Goal: Navigation & Orientation: Find specific page/section

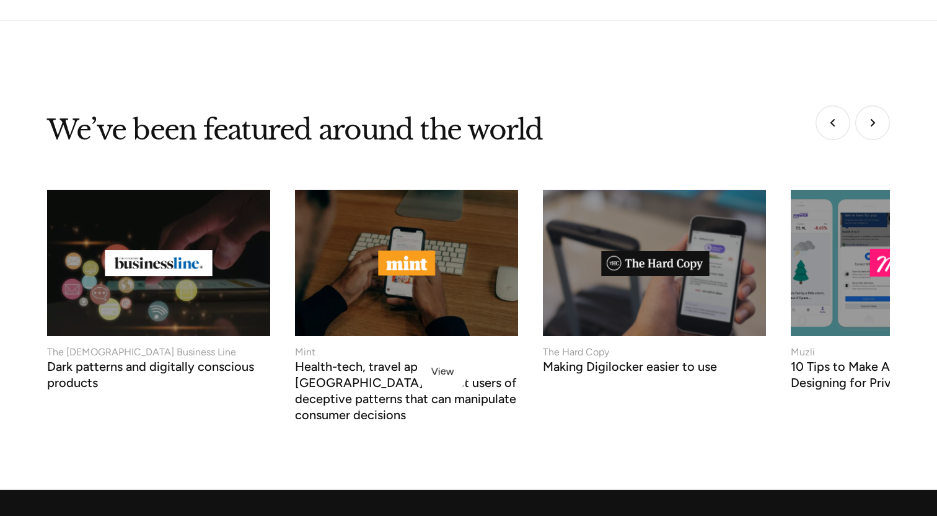
scroll to position [4987, 0]
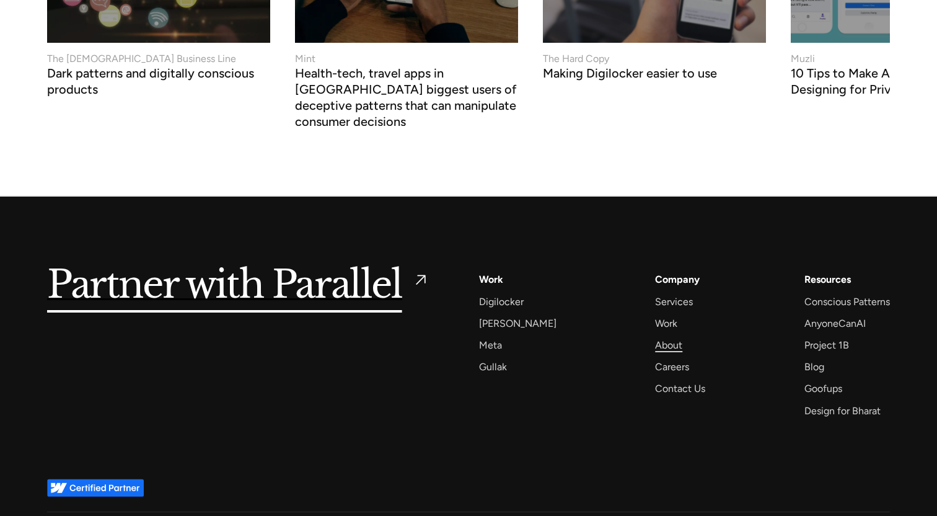
click at [662, 337] on div "About" at bounding box center [668, 345] width 27 height 17
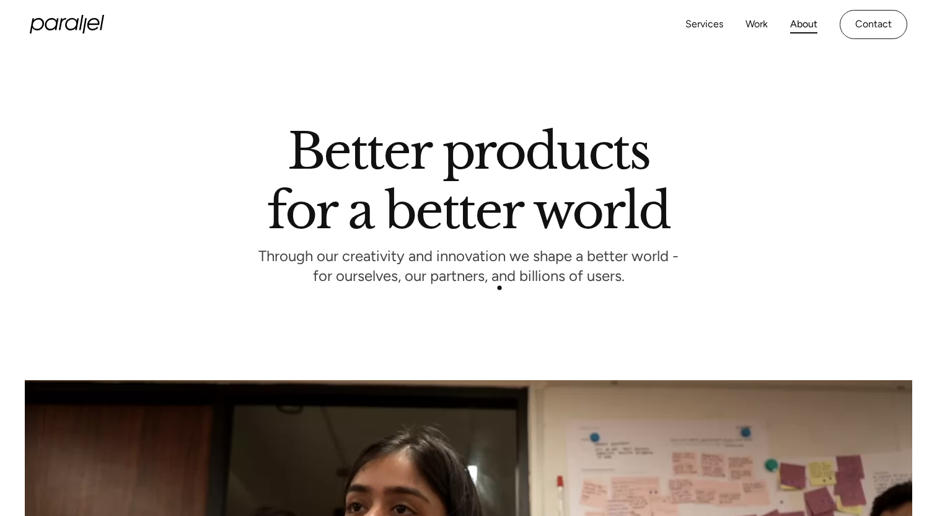
scroll to position [2937, 0]
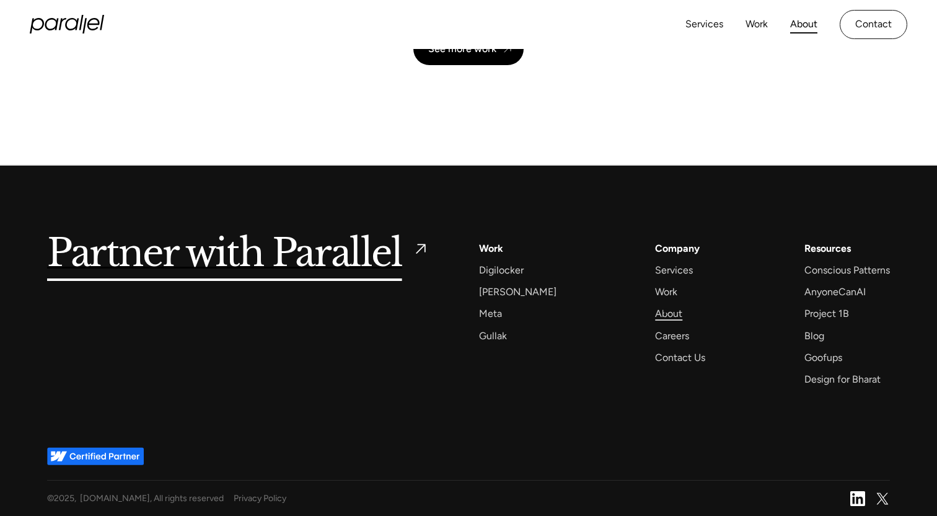
click at [666, 310] on div "About" at bounding box center [668, 313] width 27 height 17
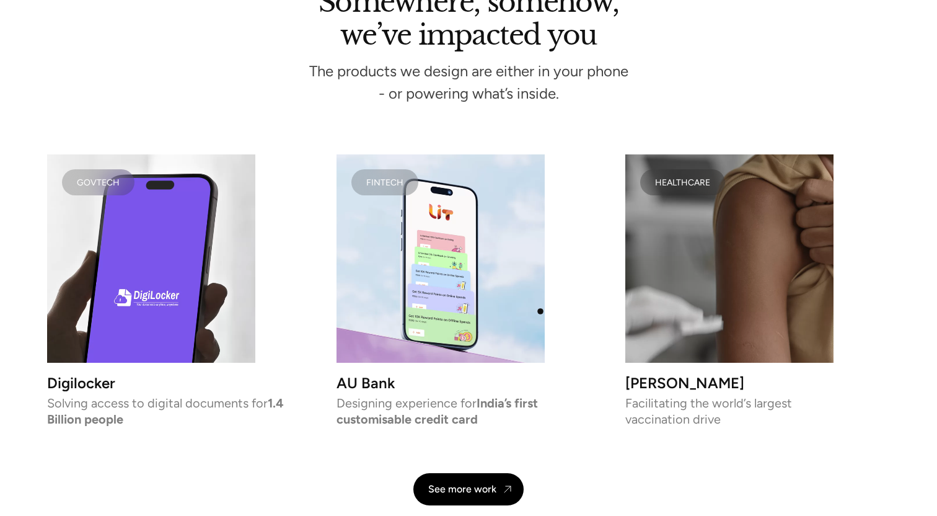
scroll to position [2504, 0]
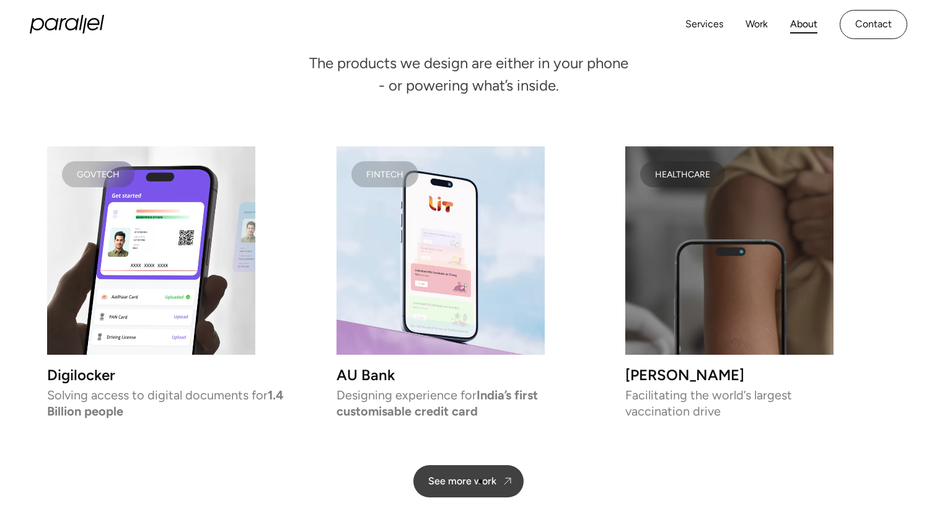
click at [481, 483] on div "See more work" at bounding box center [462, 481] width 68 height 12
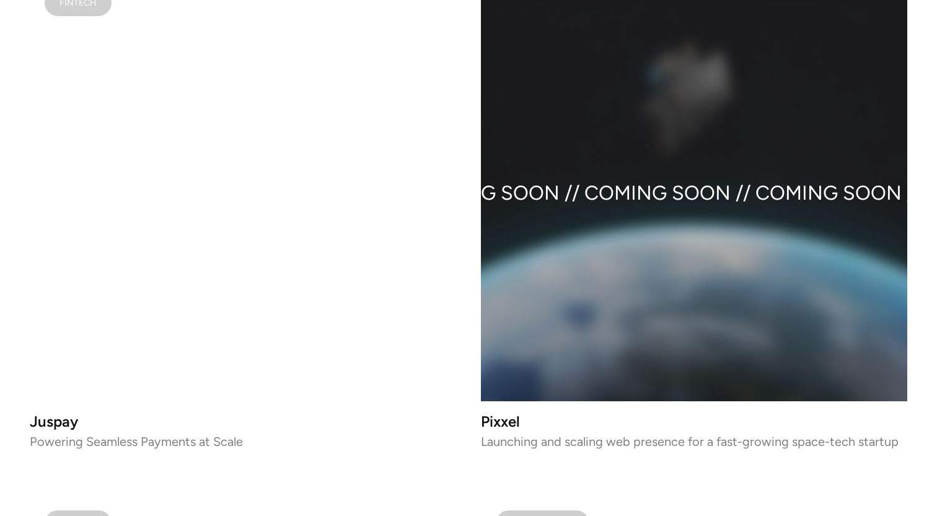
scroll to position [1453, 0]
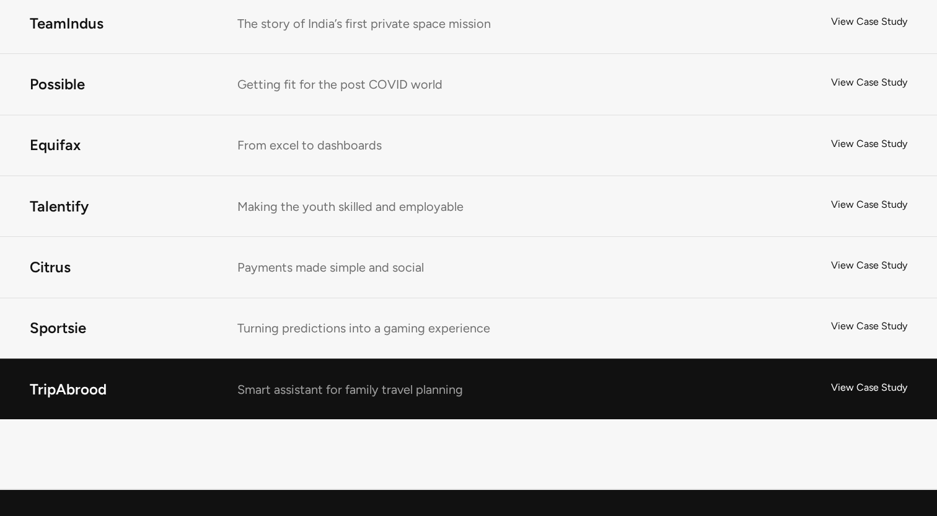
scroll to position [9673, 0]
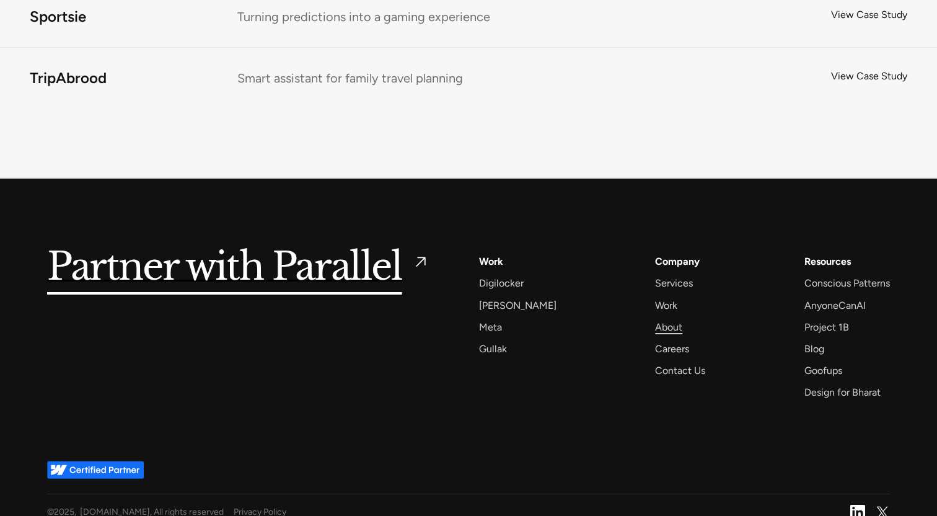
click at [667, 319] on div "About" at bounding box center [668, 327] width 27 height 17
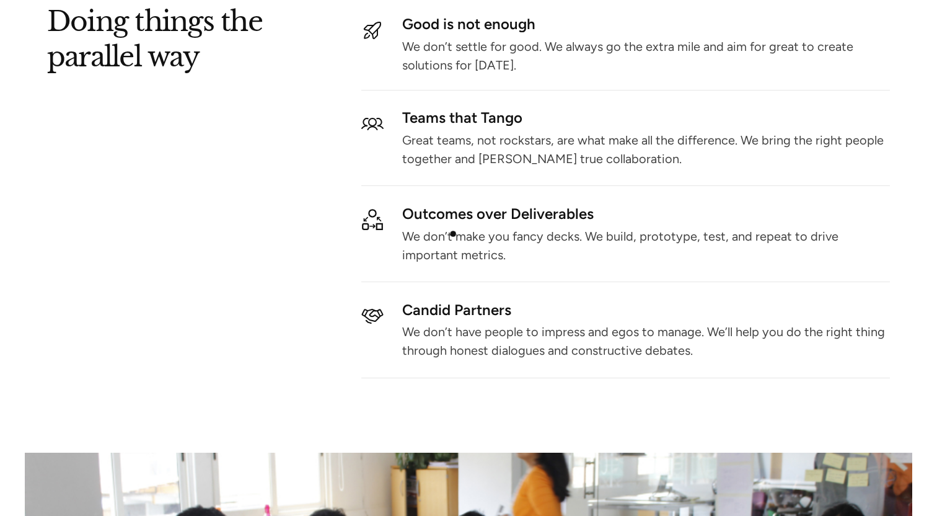
scroll to position [1820, 0]
